Goal: Check status: Check status

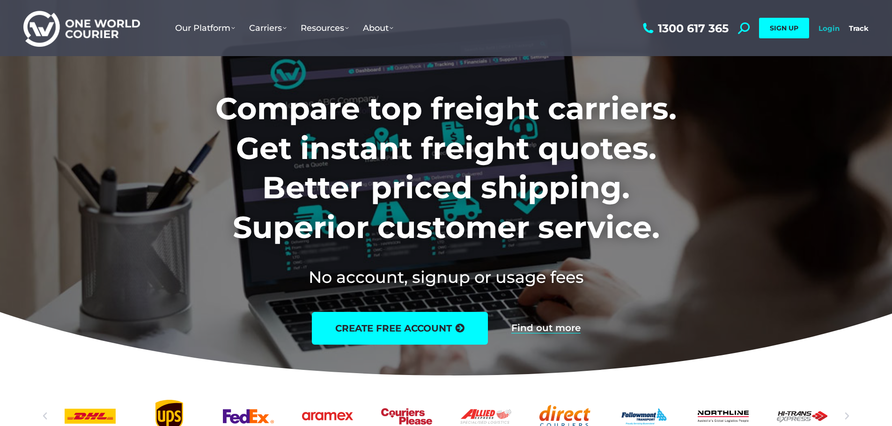
click at [828, 25] on link "Login" at bounding box center [828, 28] width 21 height 9
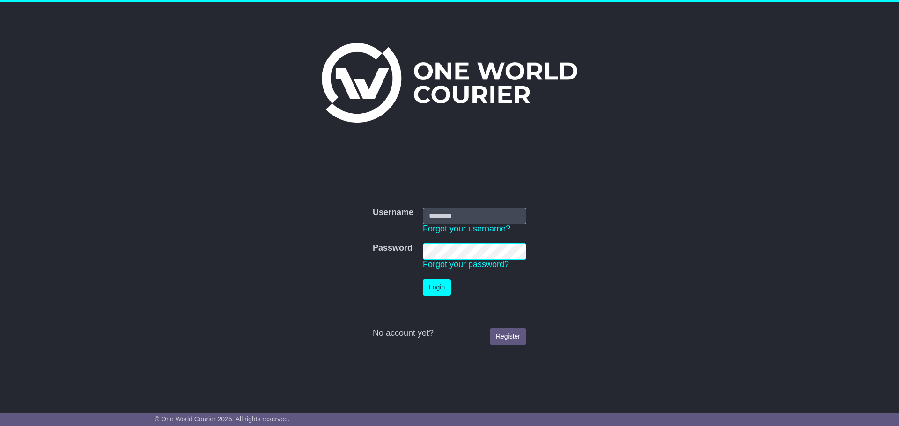
type input "**********"
click at [448, 293] on button "Login" at bounding box center [437, 287] width 28 height 16
